Goal: Check status: Check status

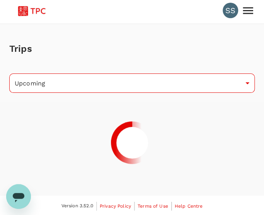
scroll to position [3, 0]
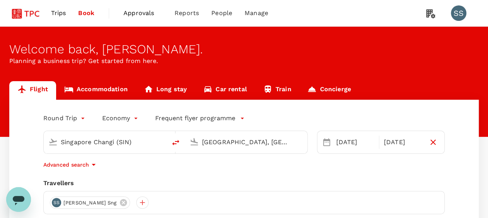
click at [142, 9] on span "Approvals" at bounding box center [142, 13] width 39 height 9
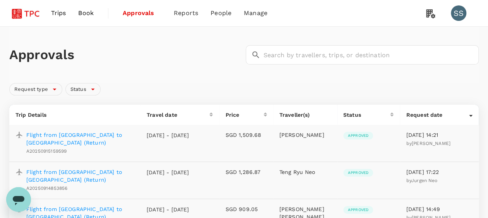
click at [117, 142] on p "Flight from [GEOGRAPHIC_DATA] to [GEOGRAPHIC_DATA] (Return)" at bounding box center [80, 138] width 108 height 15
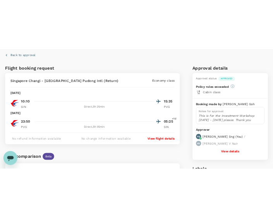
scroll to position [39, 0]
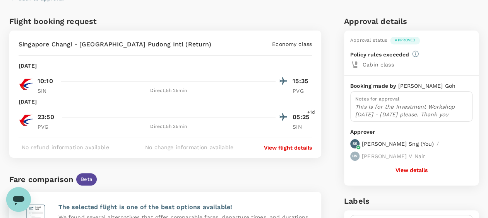
click at [276, 148] on p "View flight details" at bounding box center [288, 148] width 48 height 8
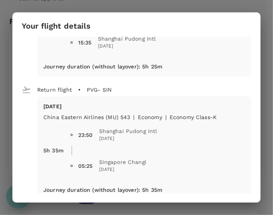
scroll to position [116, 0]
